Goal: Transaction & Acquisition: Book appointment/travel/reservation

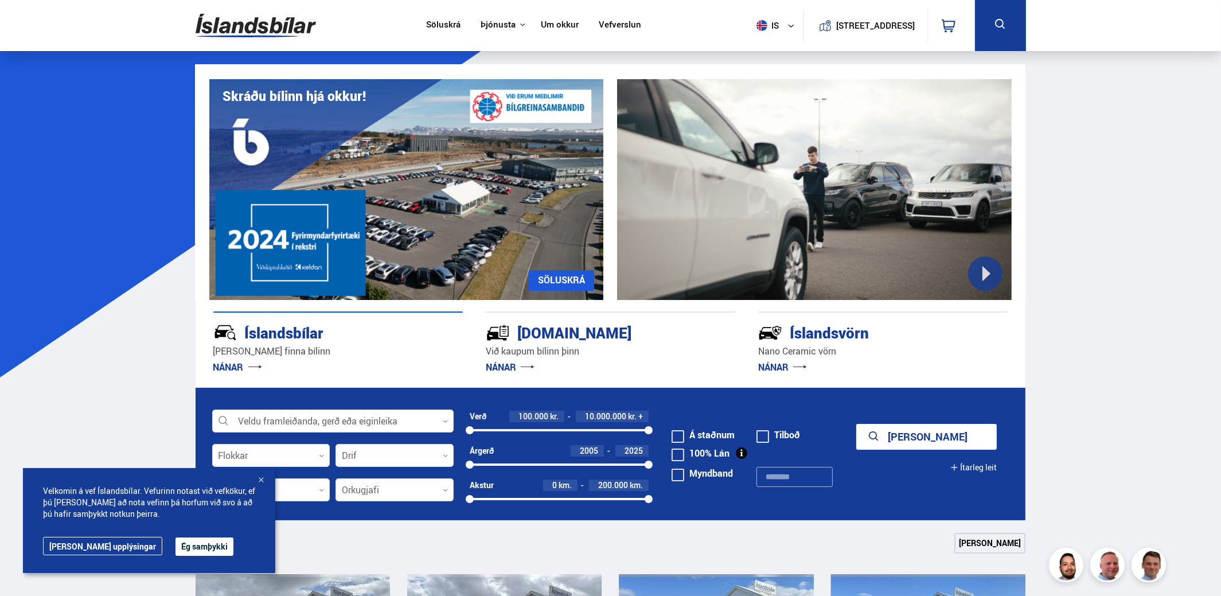
click at [175, 549] on button "Ég samþykki" at bounding box center [204, 546] width 58 height 18
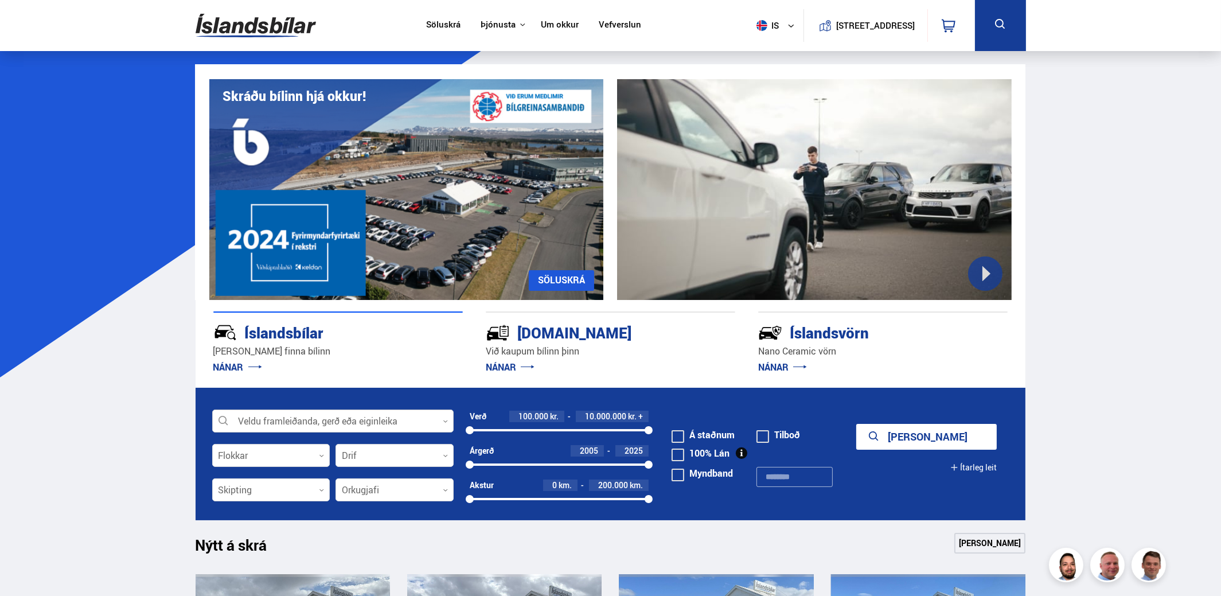
click at [442, 421] on div at bounding box center [332, 421] width 241 height 23
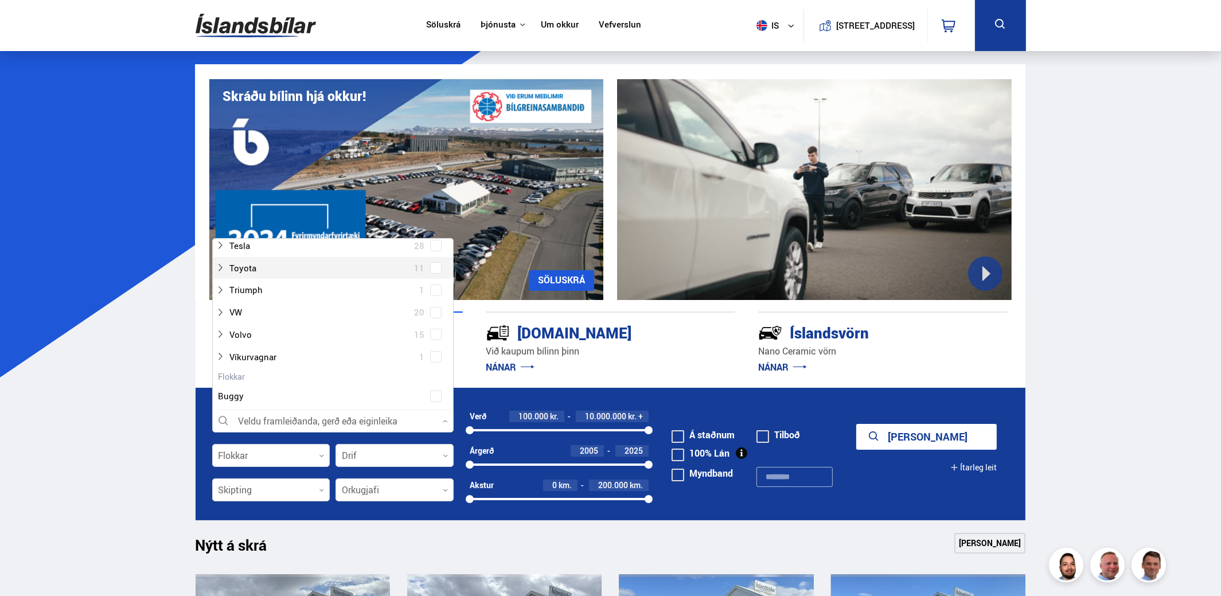
scroll to position [803, 0]
click at [239, 332] on div at bounding box center [322, 334] width 212 height 17
click at [434, 334] on span at bounding box center [436, 333] width 5 height 5
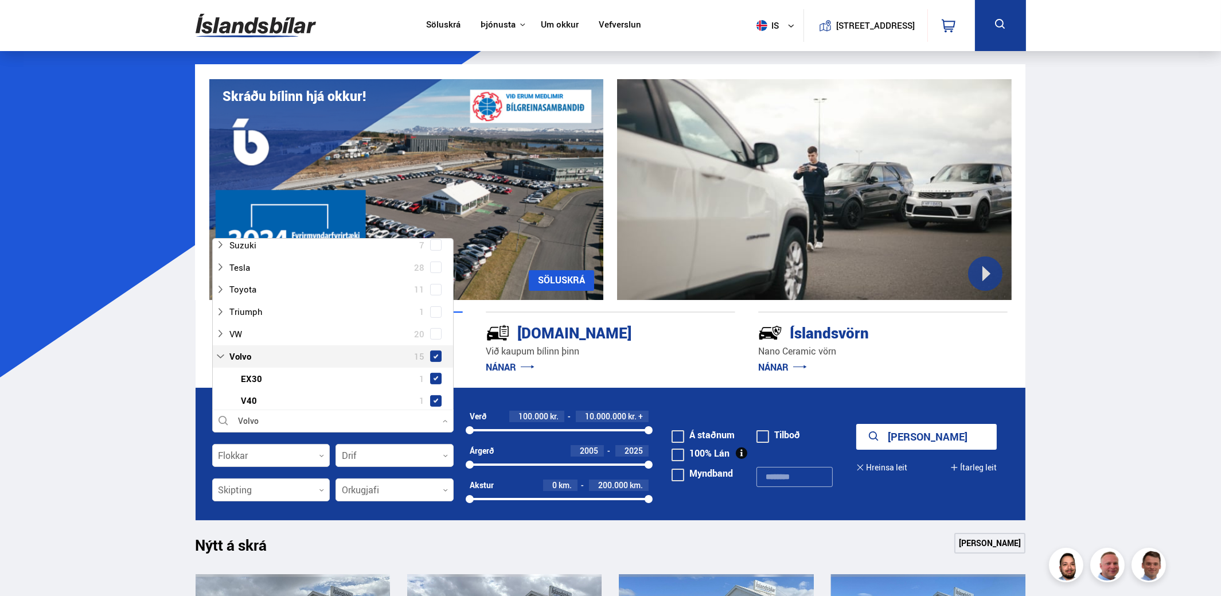
scroll to position [825, 0]
click at [908, 439] on button "Sýna 15 bíla" at bounding box center [926, 437] width 140 height 26
